Goal: Task Accomplishment & Management: Manage account settings

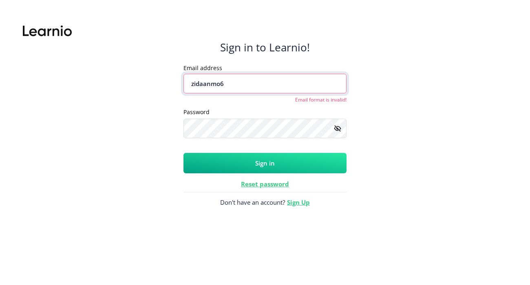
type input "zidaanmo6"
click at [274, 168] on button "Sign in" at bounding box center [265, 163] width 163 height 20
click at [308, 163] on button "Sign in" at bounding box center [265, 163] width 163 height 20
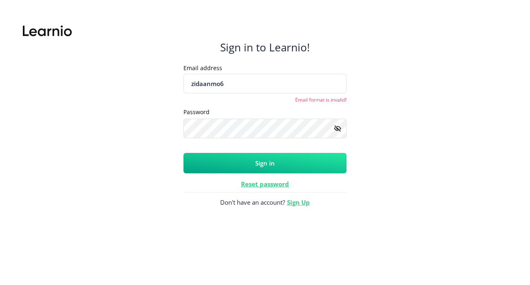
click at [308, 163] on button "Sign in" at bounding box center [265, 163] width 163 height 20
click at [339, 128] on rect at bounding box center [338, 128] width 8 height 8
